Goal: Information Seeking & Learning: Find specific fact

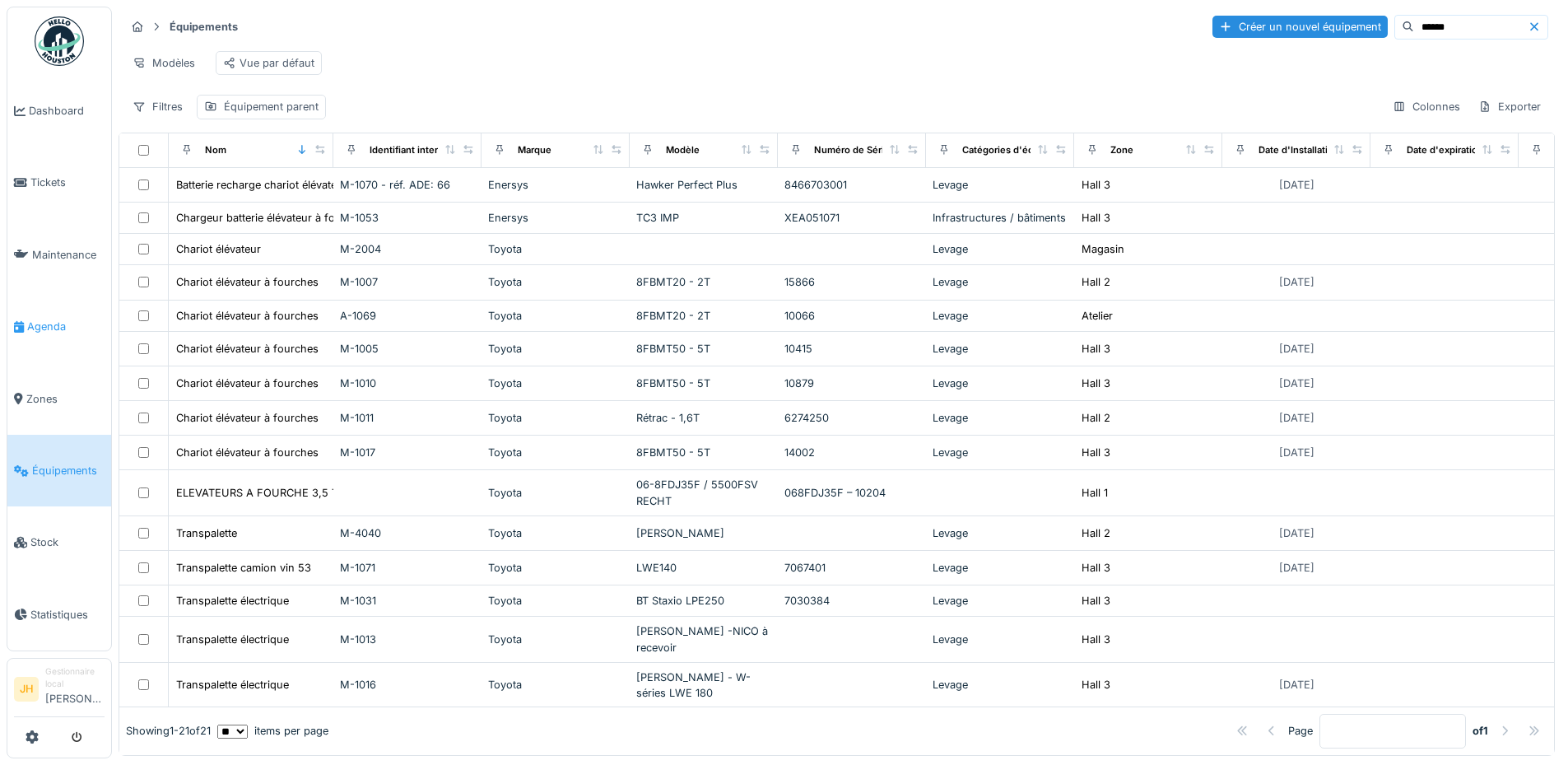
click at [53, 327] on span "Agenda" at bounding box center [66, 326] width 78 height 15
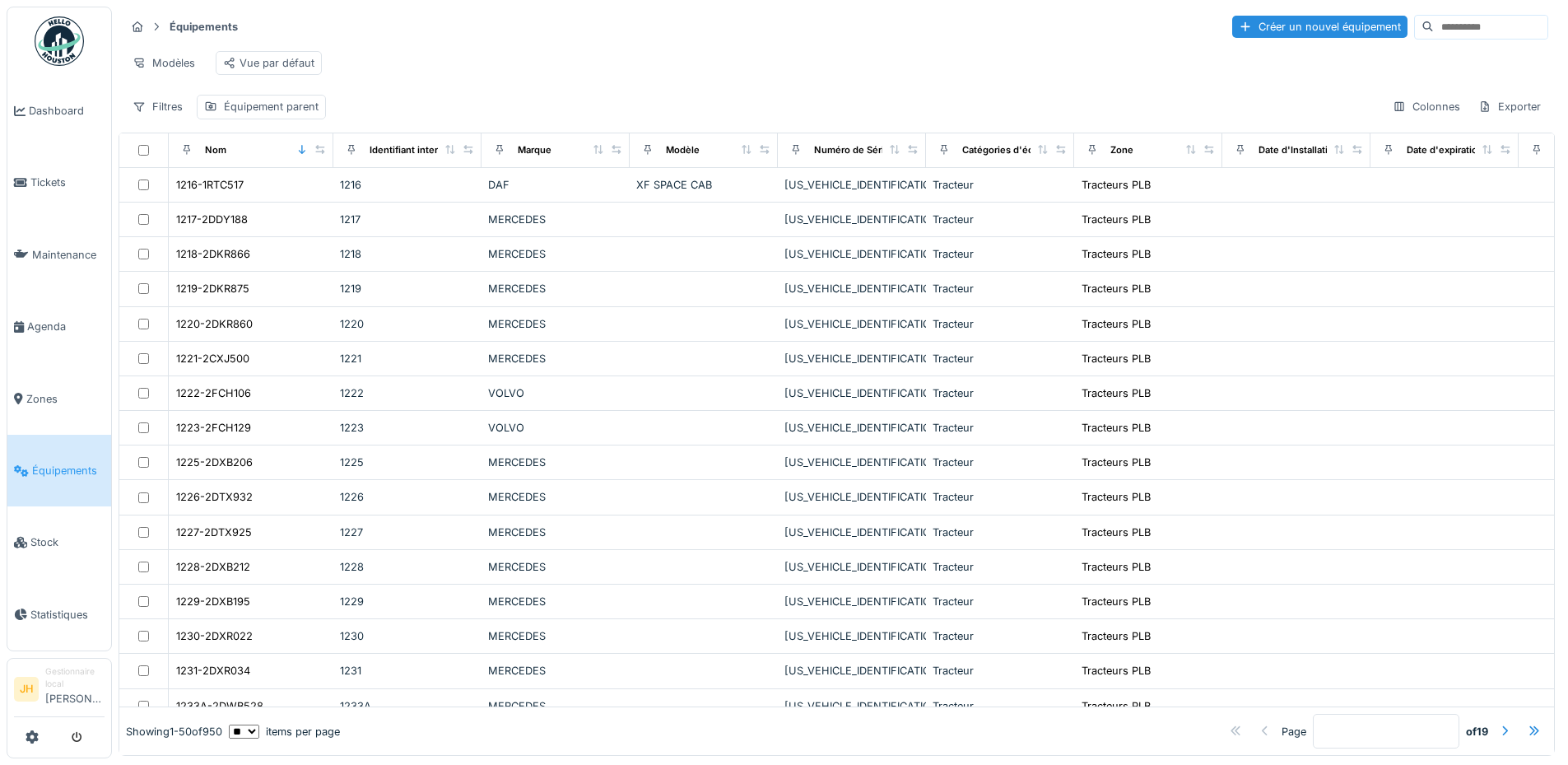
click at [1434, 29] on input at bounding box center [1490, 26] width 114 height 23
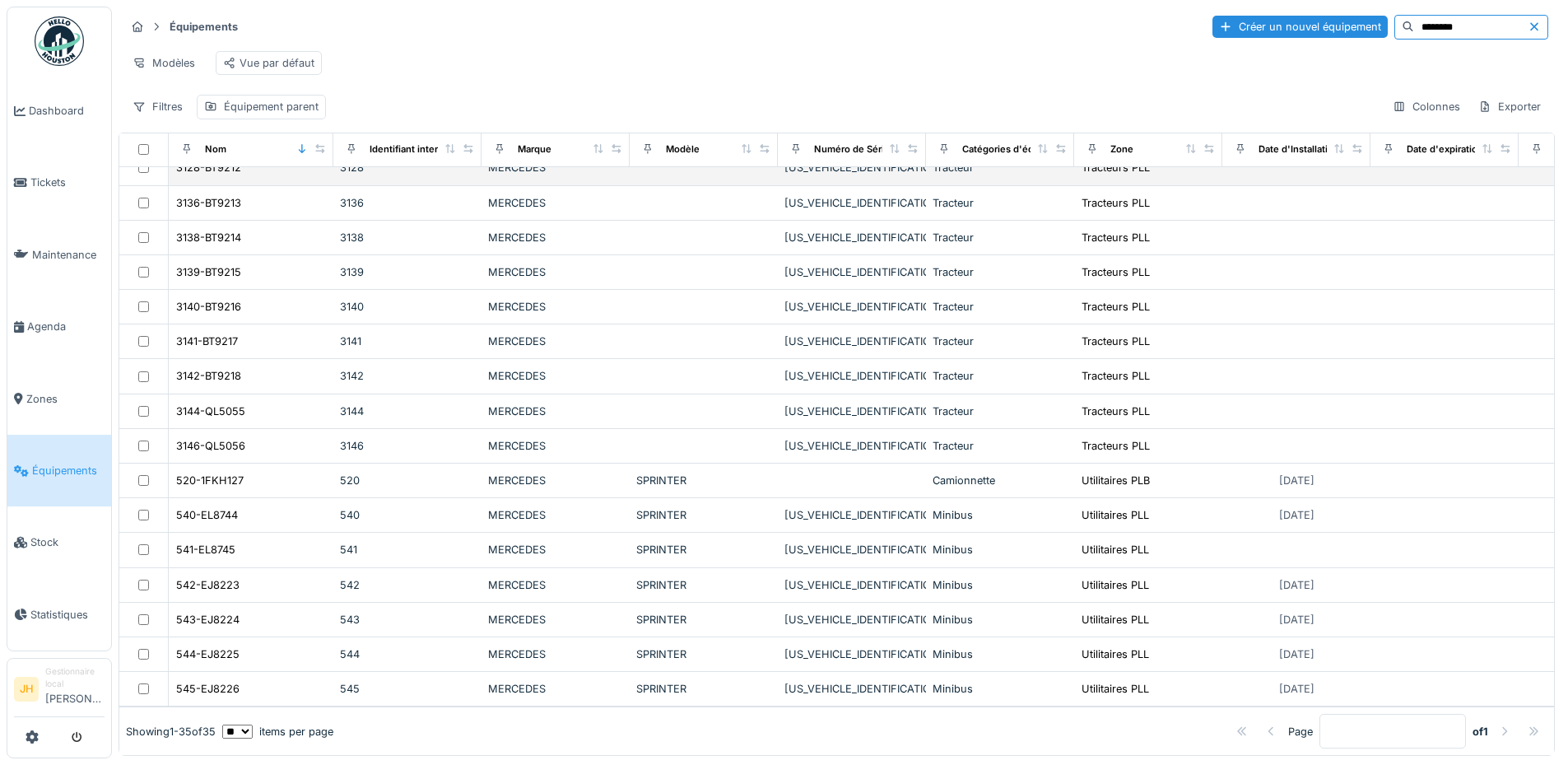
scroll to position [10, 0]
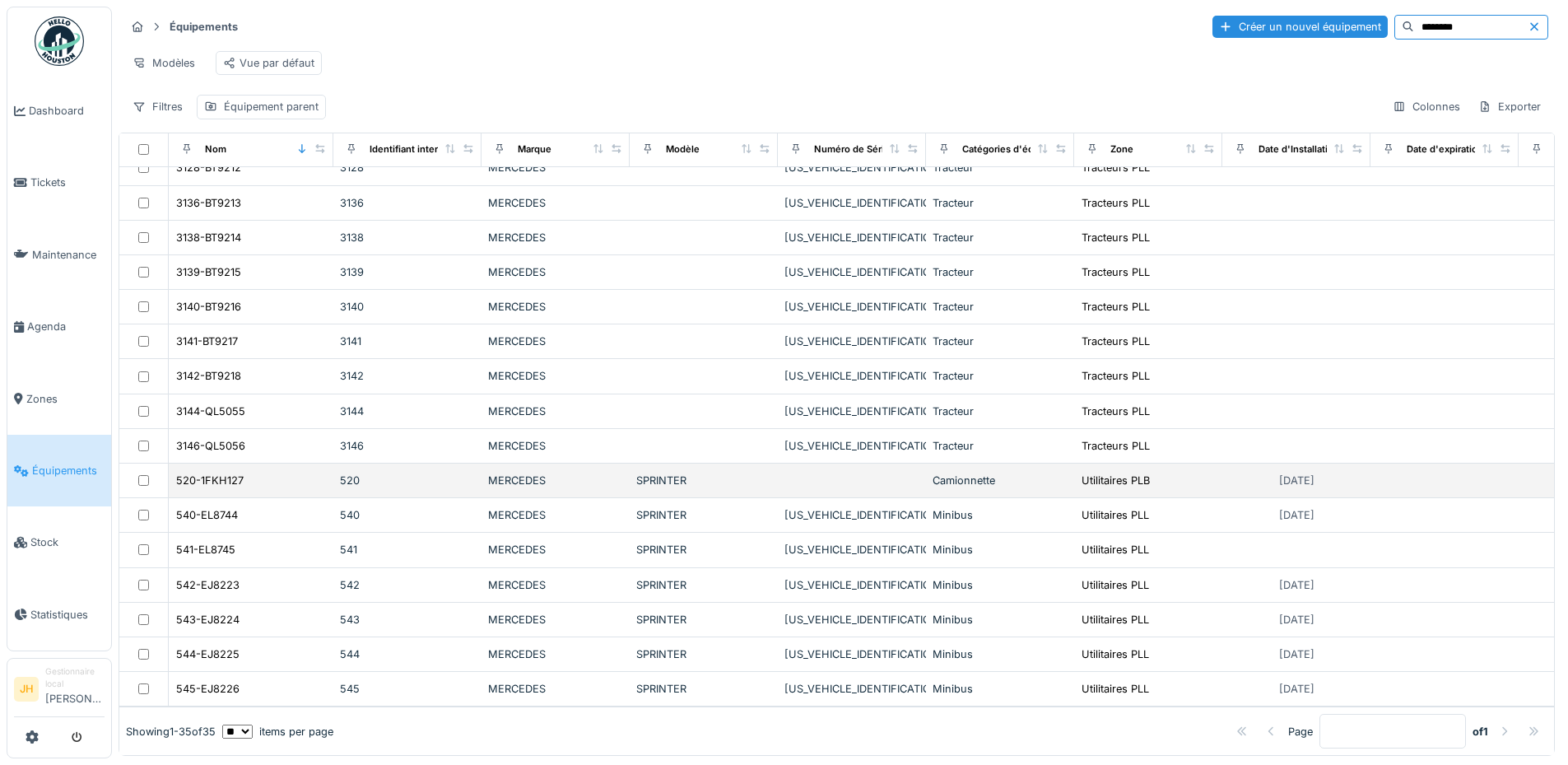
type input "********"
click at [267, 464] on td "520-1FKH127" at bounding box center [251, 481] width 165 height 34
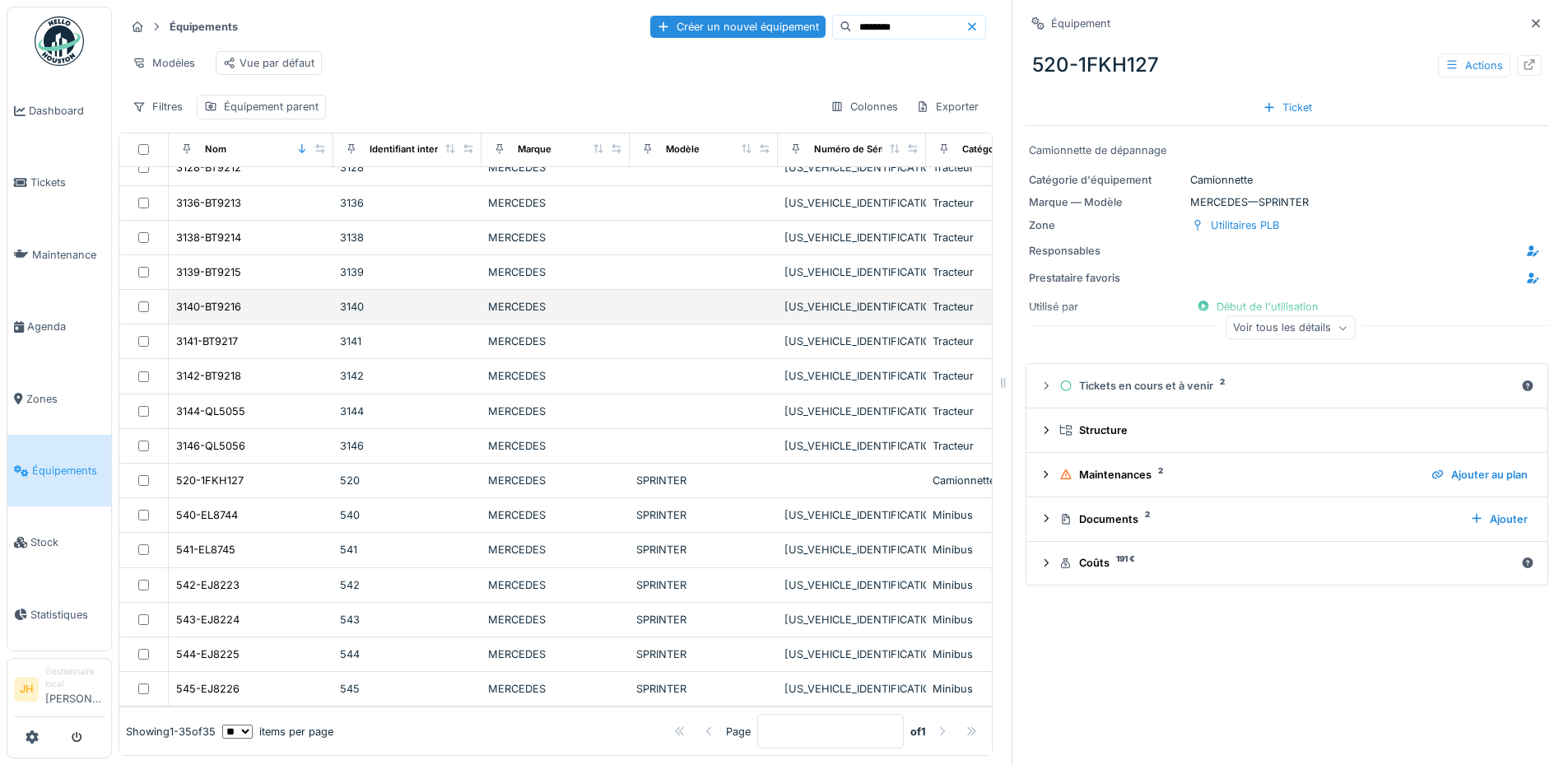
click at [255, 298] on div "3140-BT9216" at bounding box center [250, 307] width 151 height 17
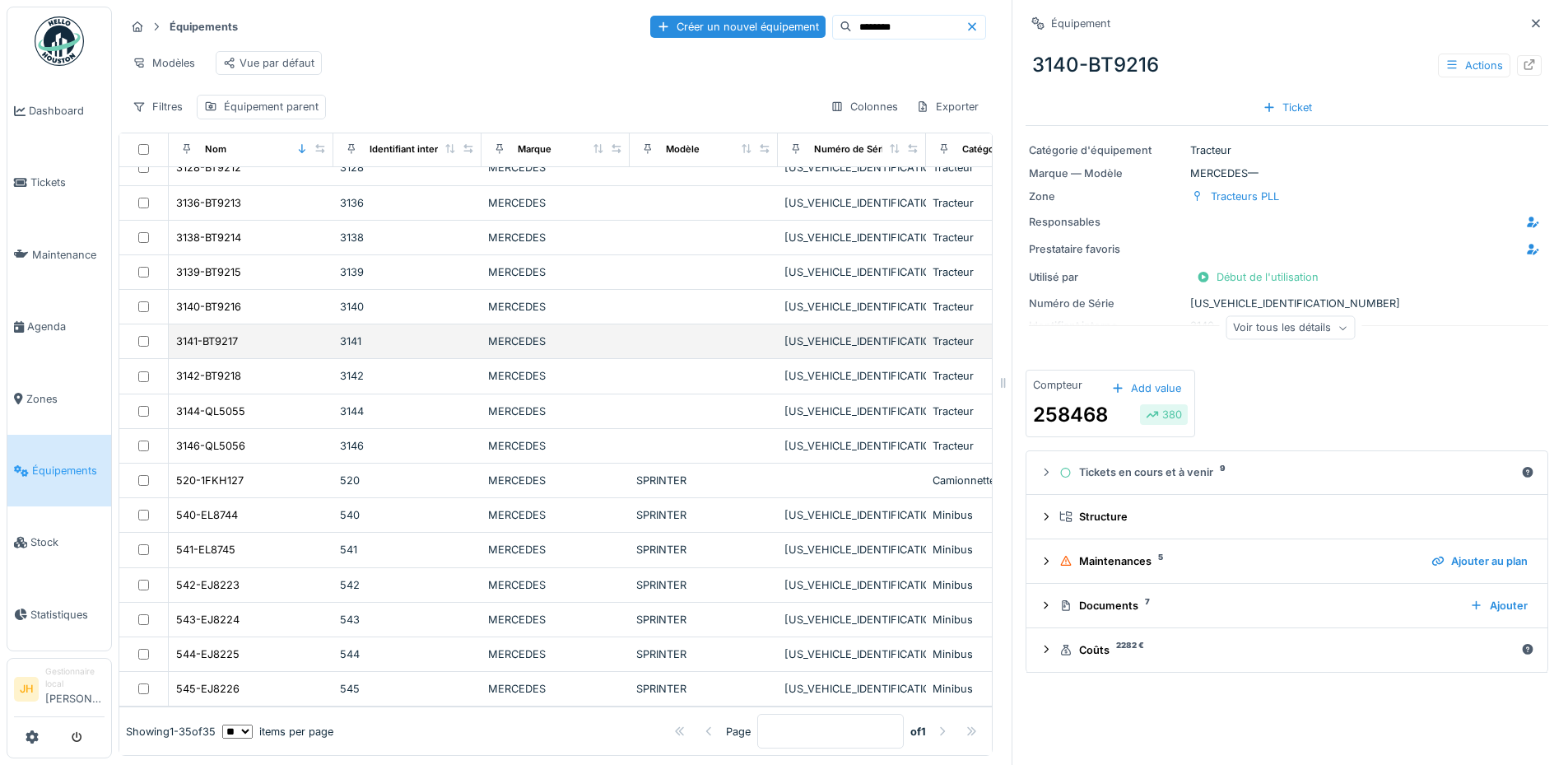
click at [248, 332] on div "3141-BT9217" at bounding box center [250, 341] width 151 height 17
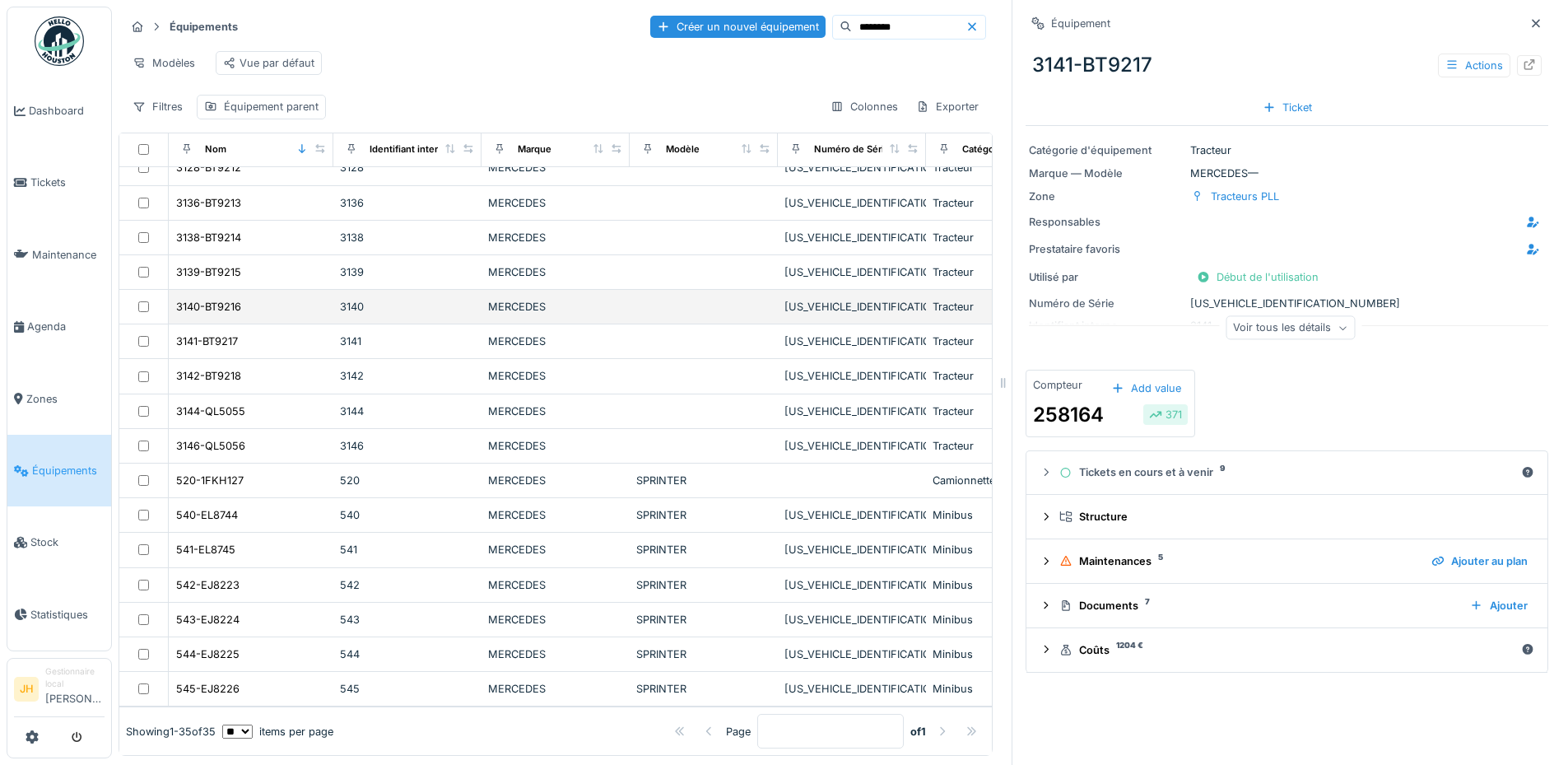
click at [249, 298] on div "3140-BT9216" at bounding box center [250, 307] width 151 height 17
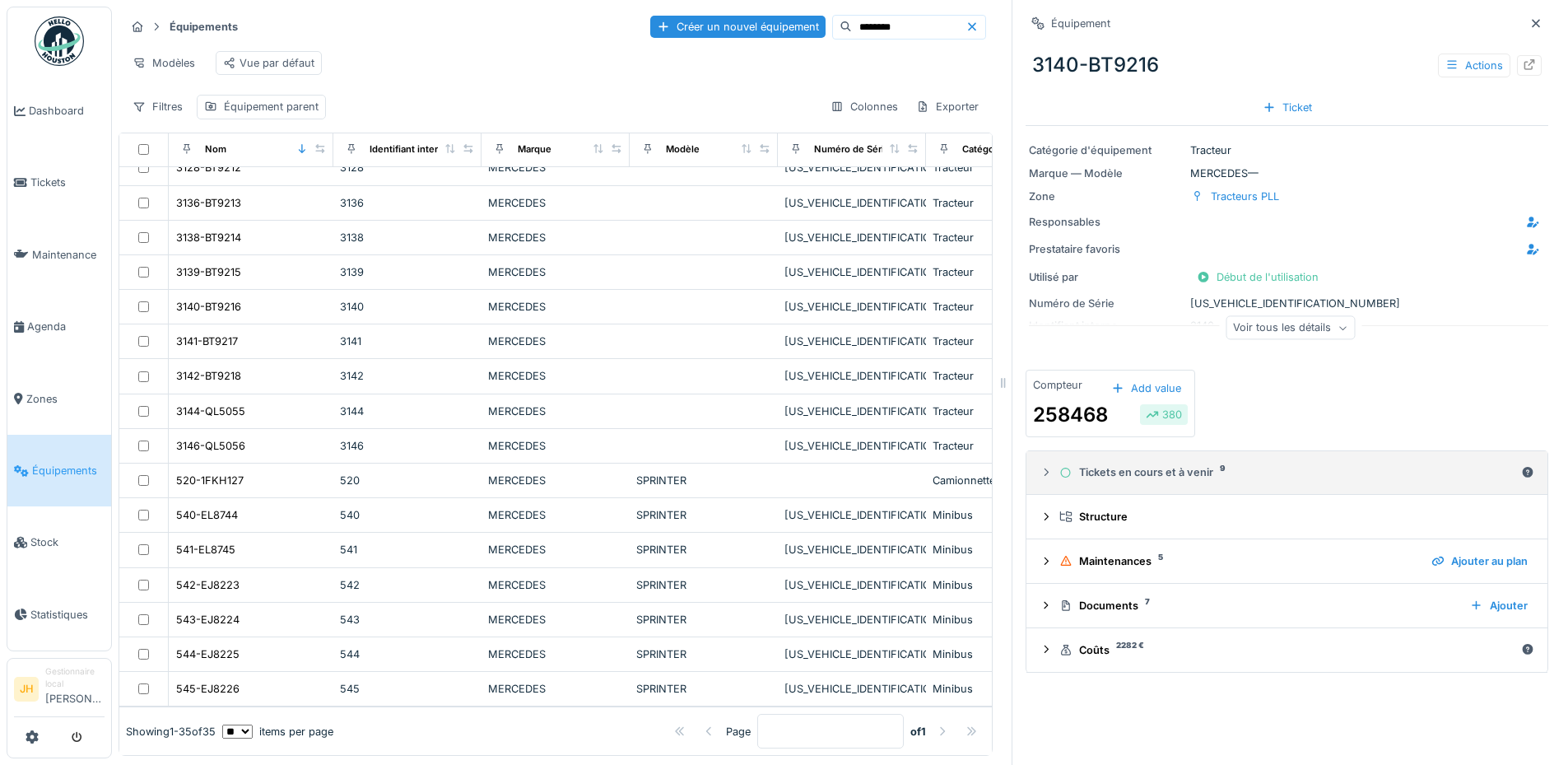
scroll to position [12, 0]
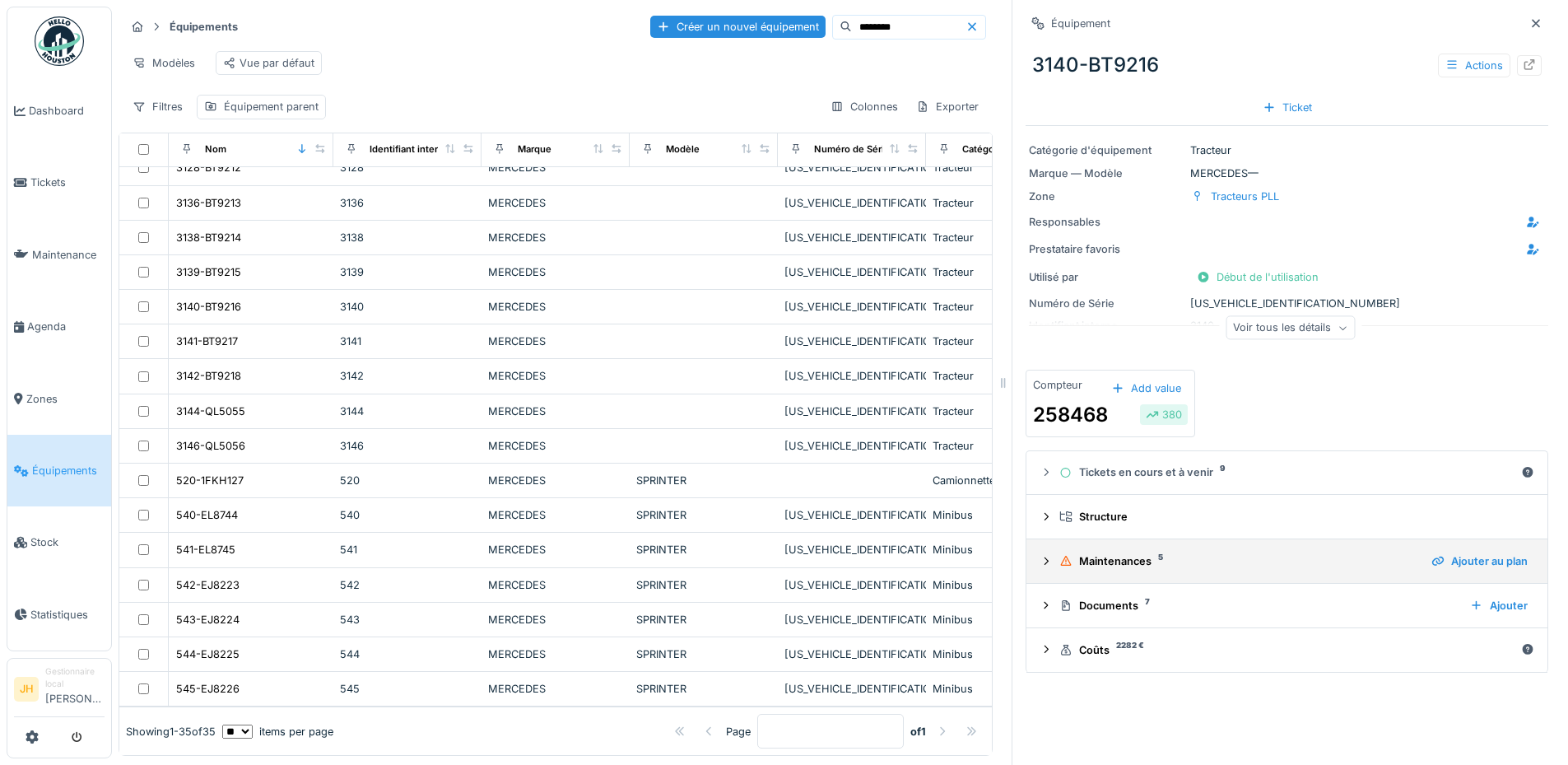
click at [1129, 553] on div "Maintenances 5" at bounding box center [1239, 561] width 359 height 15
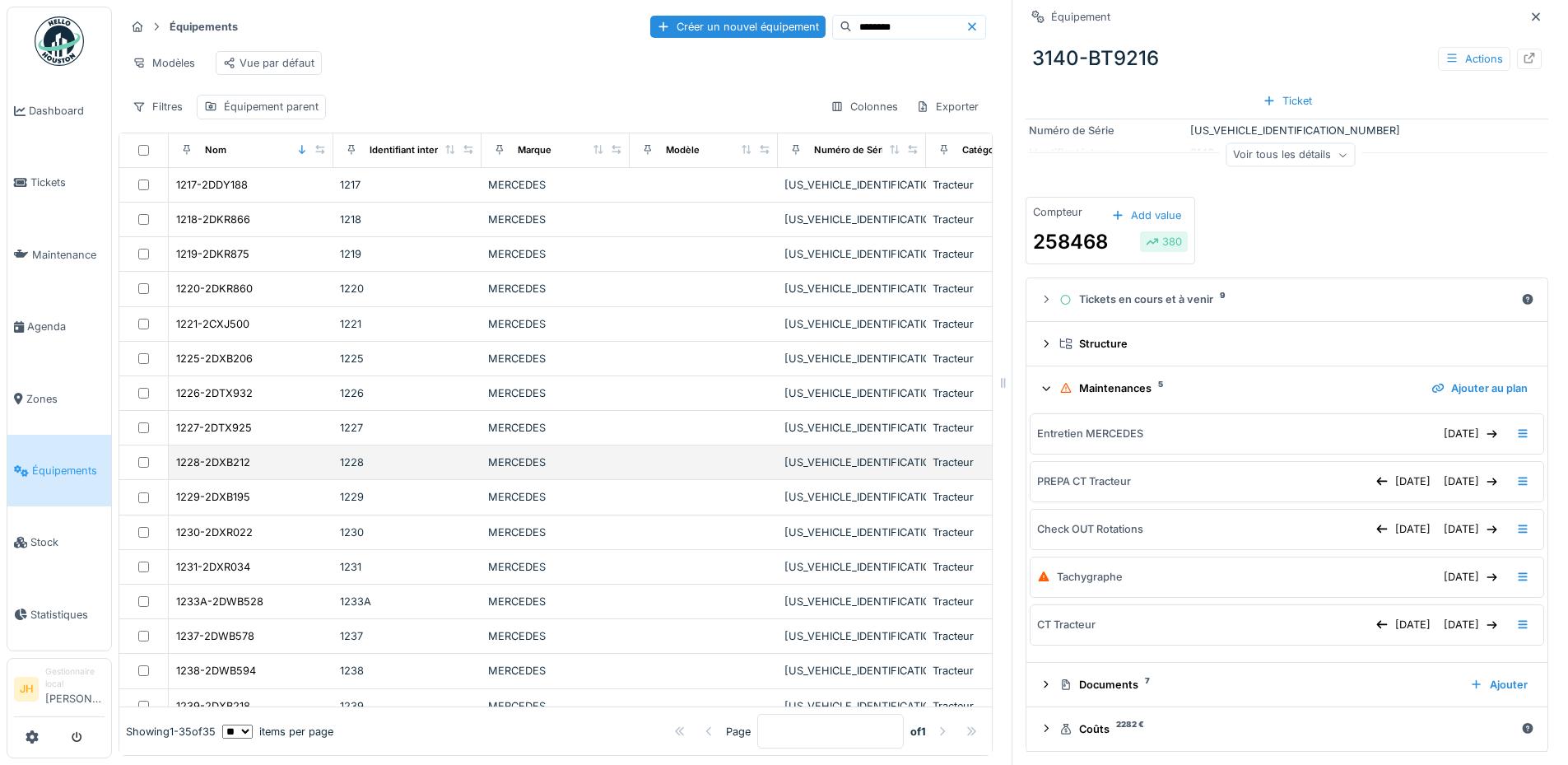
scroll to position [0, 0]
